Goal: Navigation & Orientation: Find specific page/section

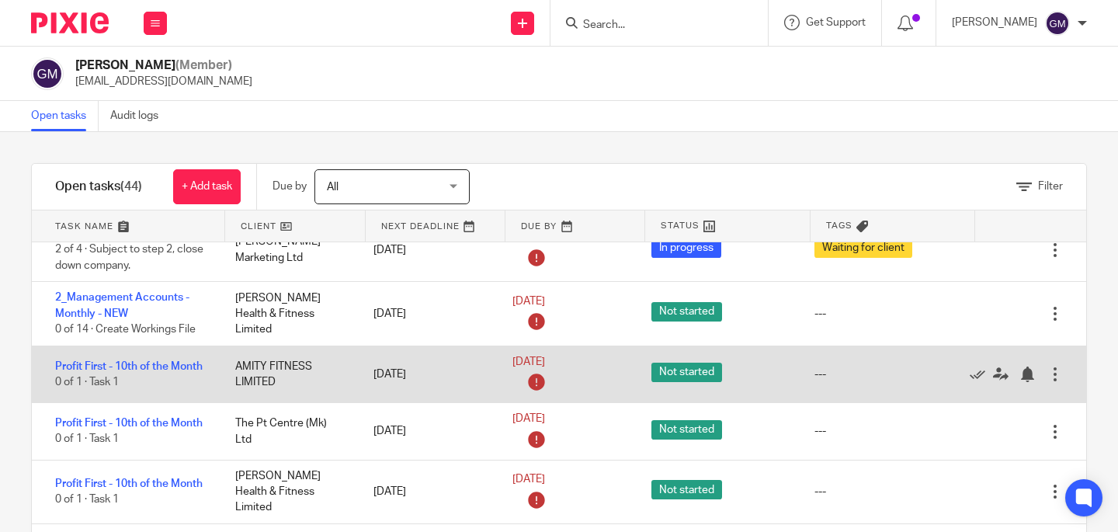
scroll to position [26, 0]
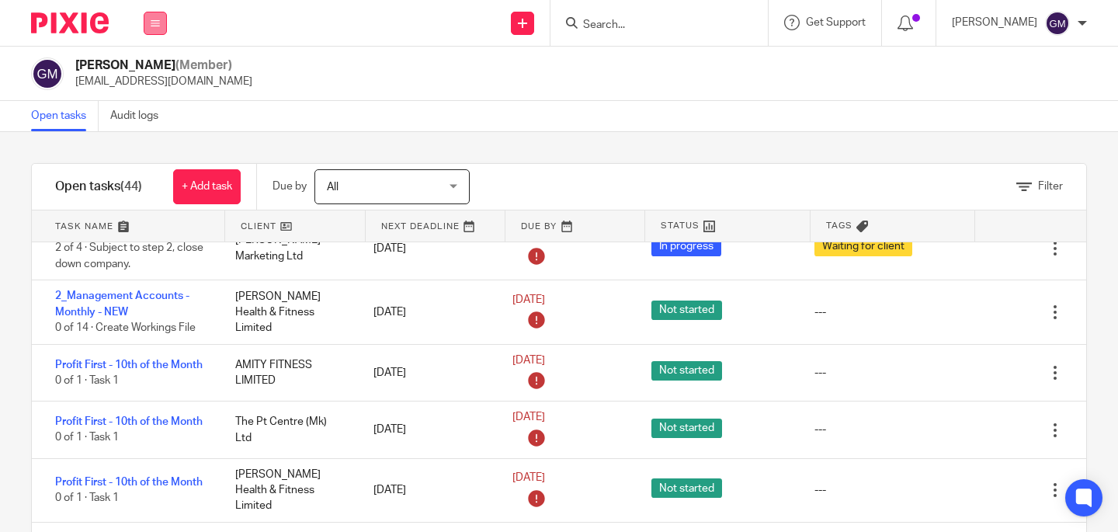
click at [153, 22] on icon at bounding box center [155, 23] width 9 height 9
click at [154, 144] on link "Team" at bounding box center [147, 140] width 27 height 11
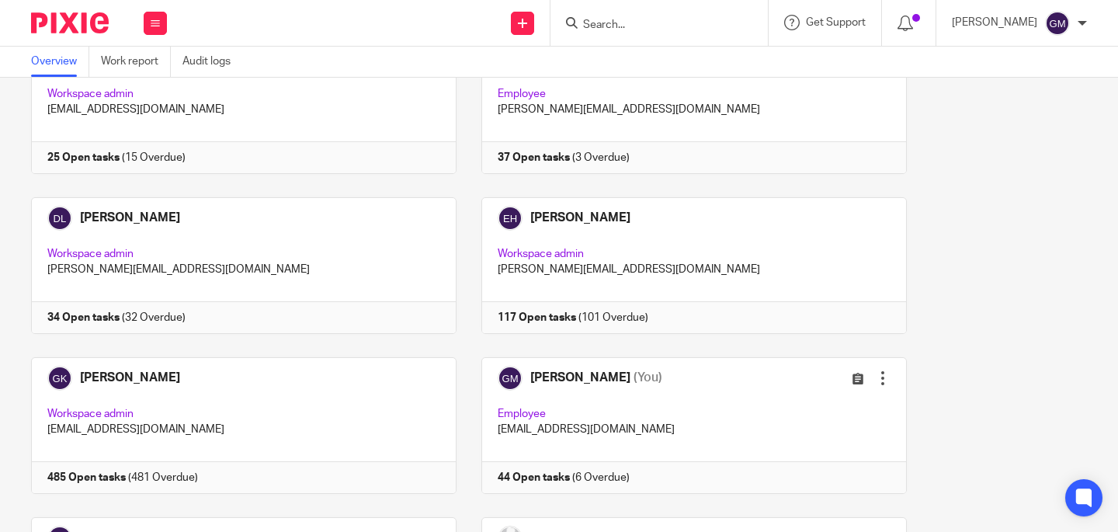
scroll to position [132, 0]
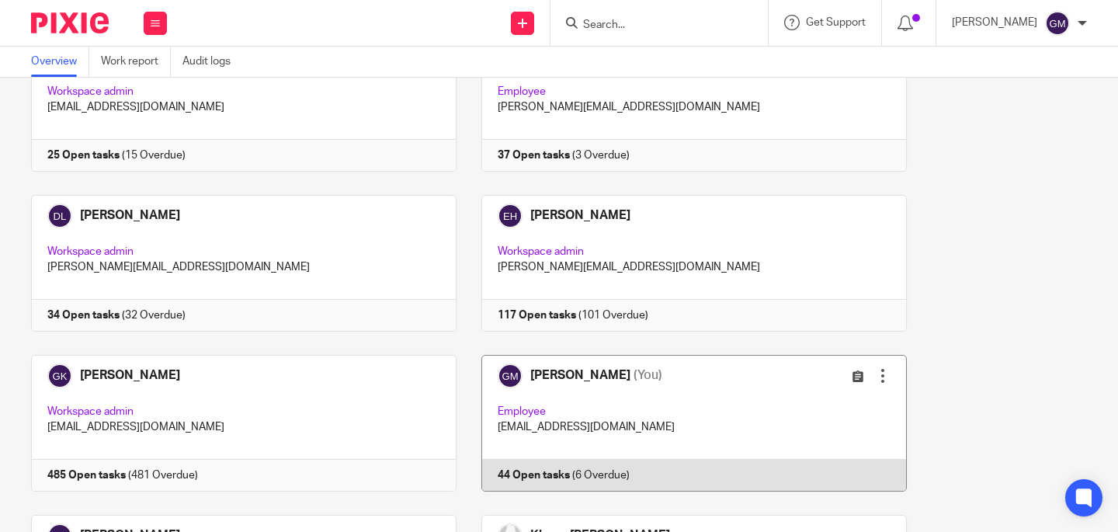
click at [676, 404] on link at bounding box center [681, 423] width 450 height 137
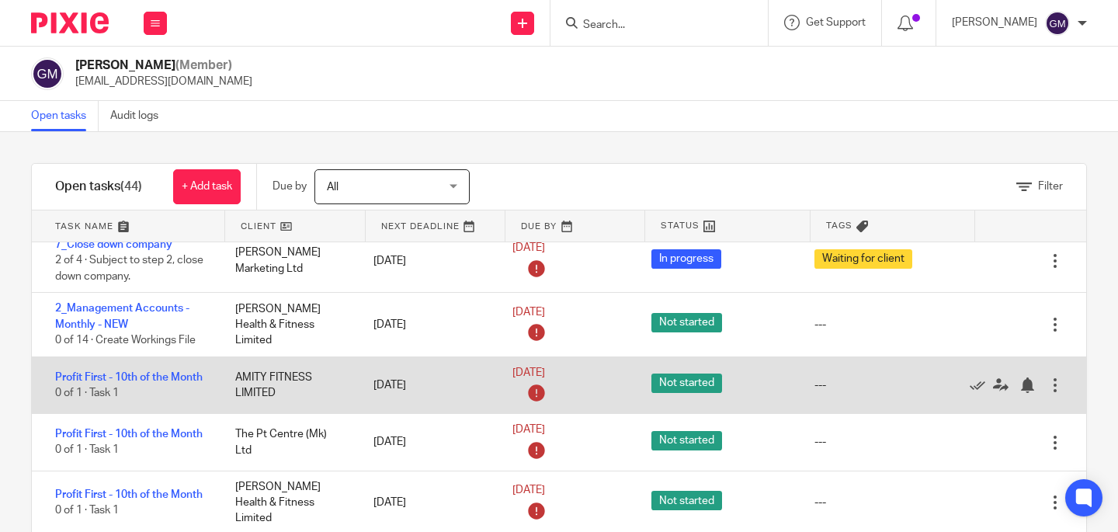
scroll to position [29, 0]
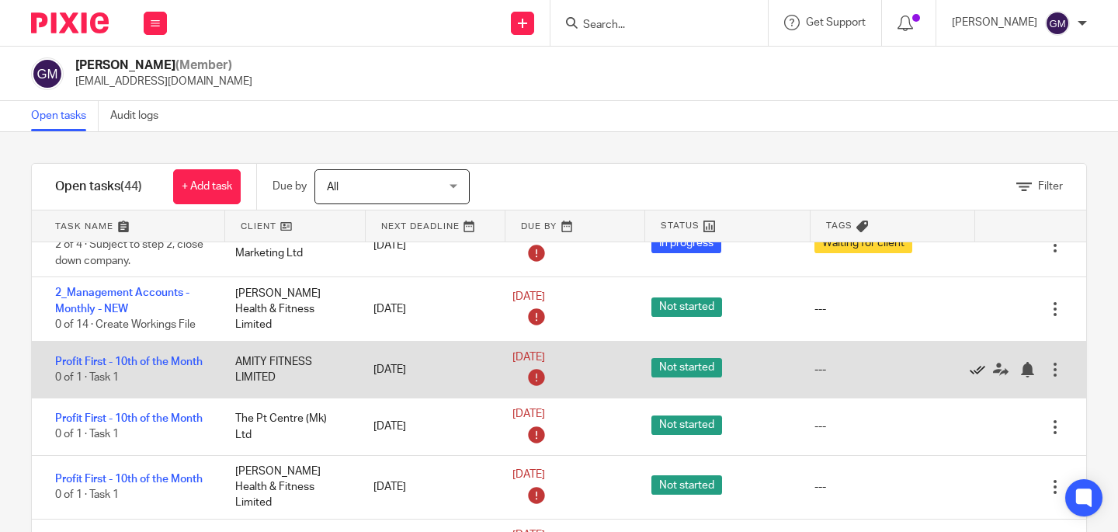
click at [969, 377] on icon at bounding box center [977, 370] width 16 height 16
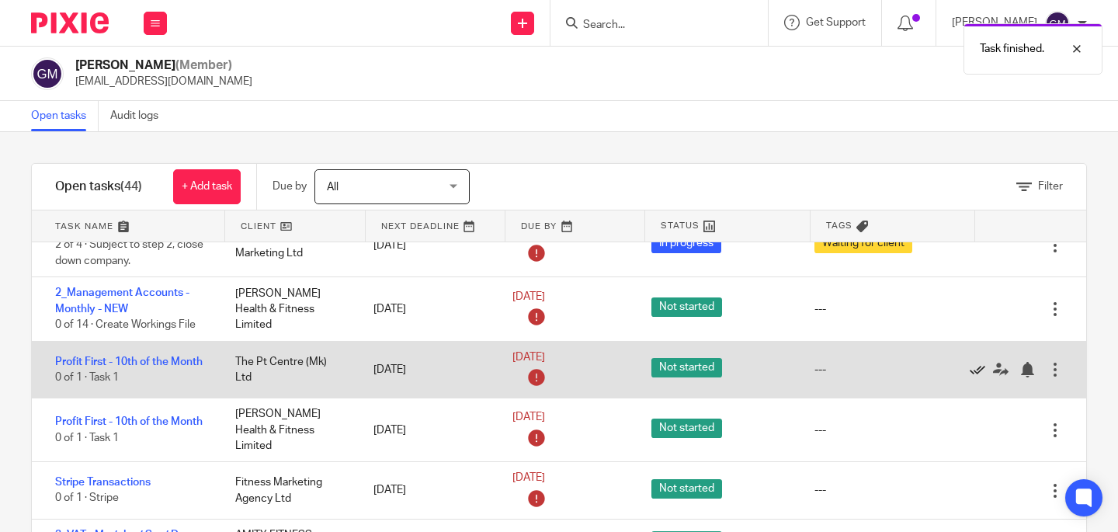
click at [969, 377] on icon at bounding box center [977, 370] width 16 height 16
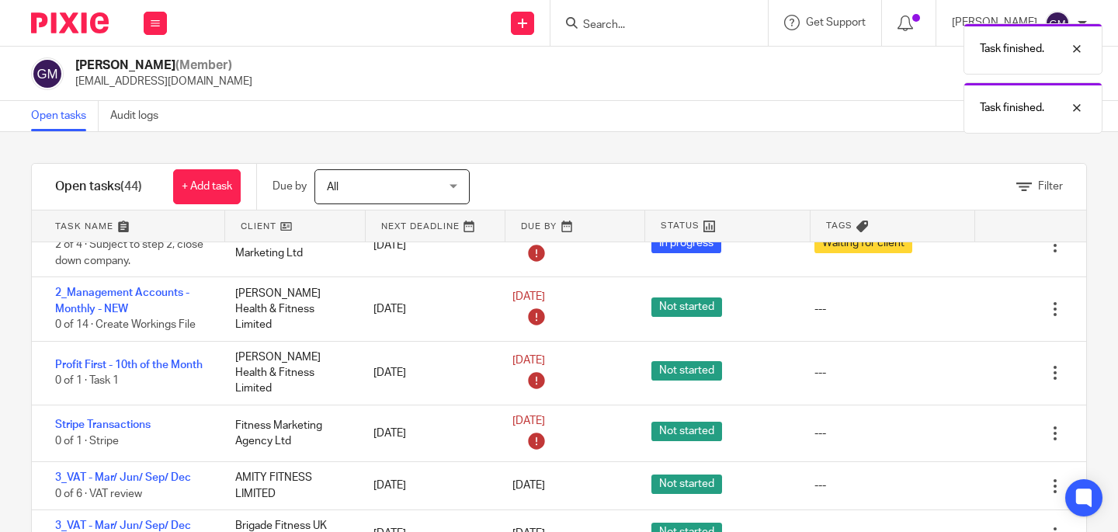
click at [969, 377] on icon at bounding box center [977, 373] width 16 height 16
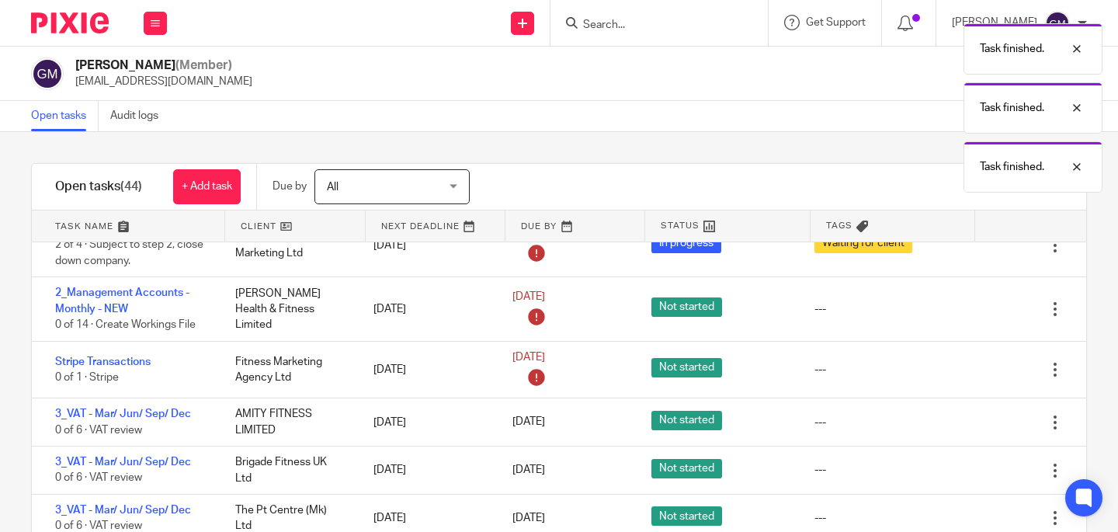
click at [969, 377] on icon at bounding box center [977, 370] width 16 height 16
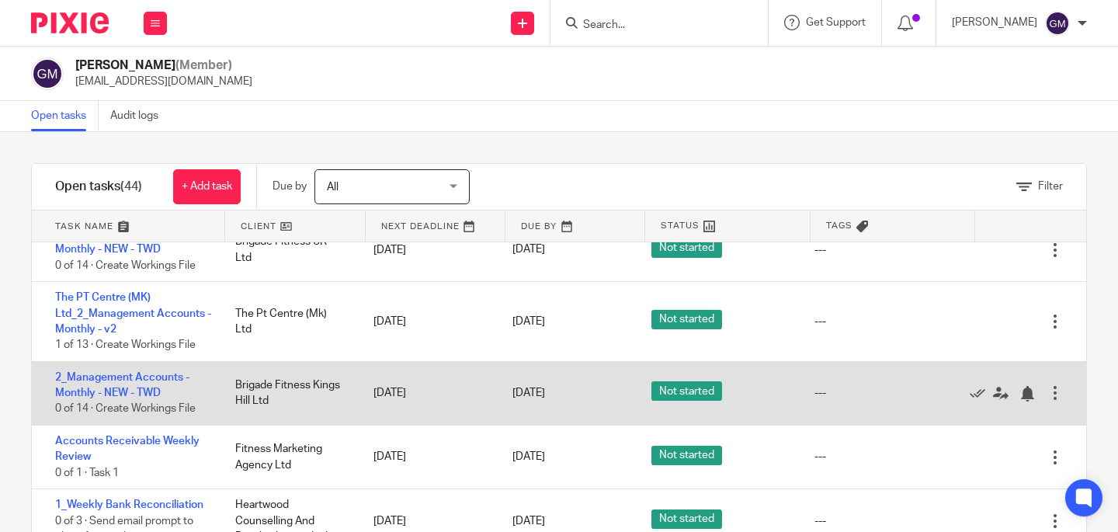
scroll to position [478, 0]
